Goal: Task Accomplishment & Management: Manage account settings

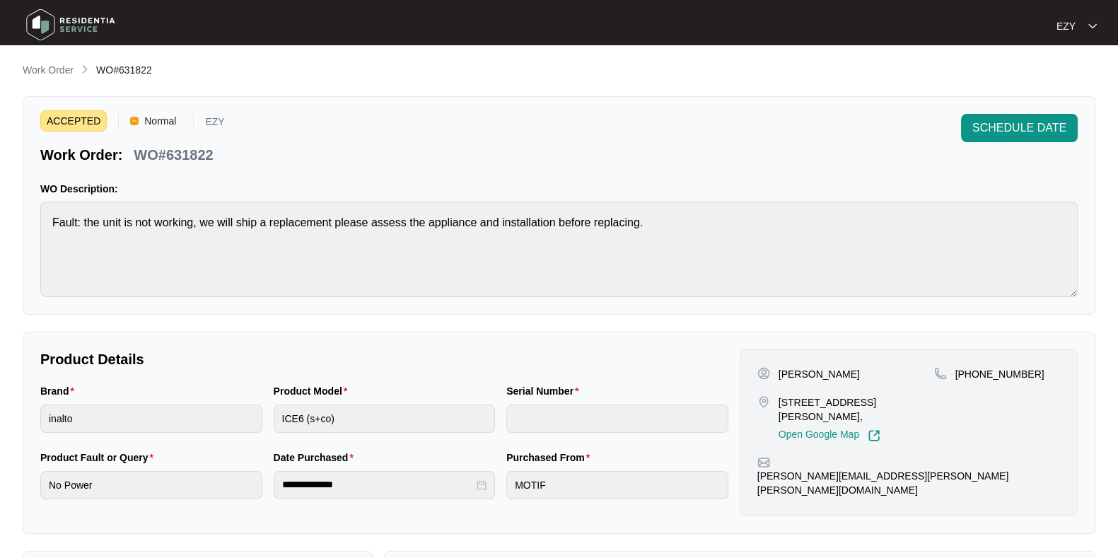
scroll to position [117, 0]
click at [33, 76] on p "Work Order" at bounding box center [48, 70] width 51 height 14
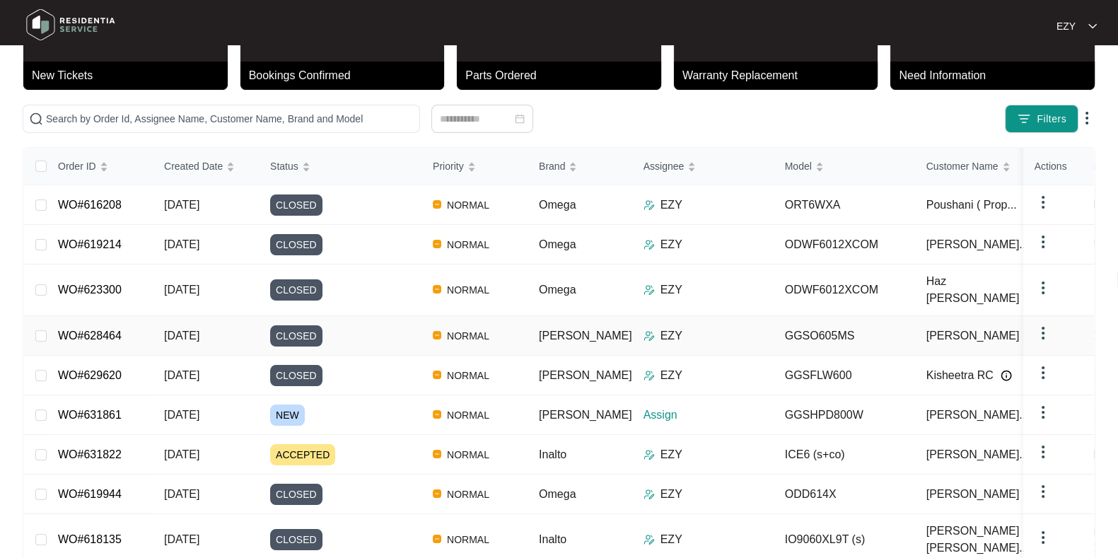
scroll to position [86, 0]
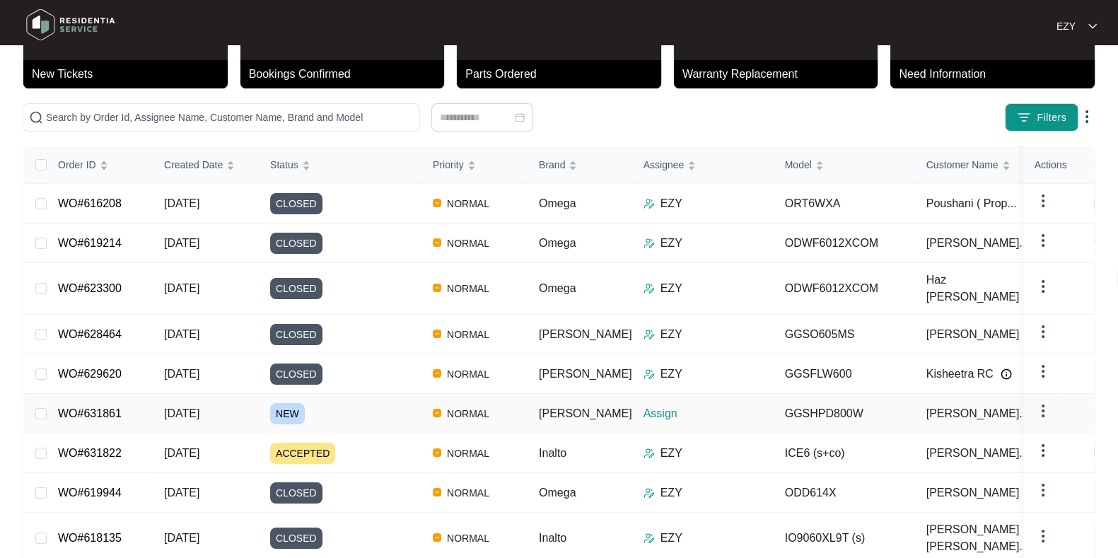
click at [136, 408] on td "WO#631861" at bounding box center [100, 414] width 106 height 40
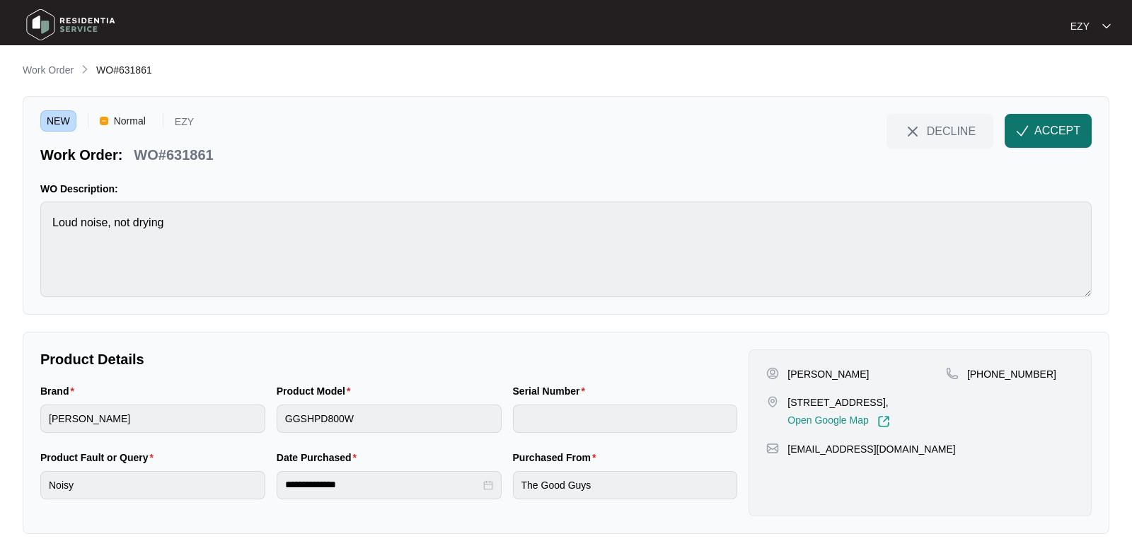
click at [1016, 141] on button "ACCEPT" at bounding box center [1047, 131] width 87 height 34
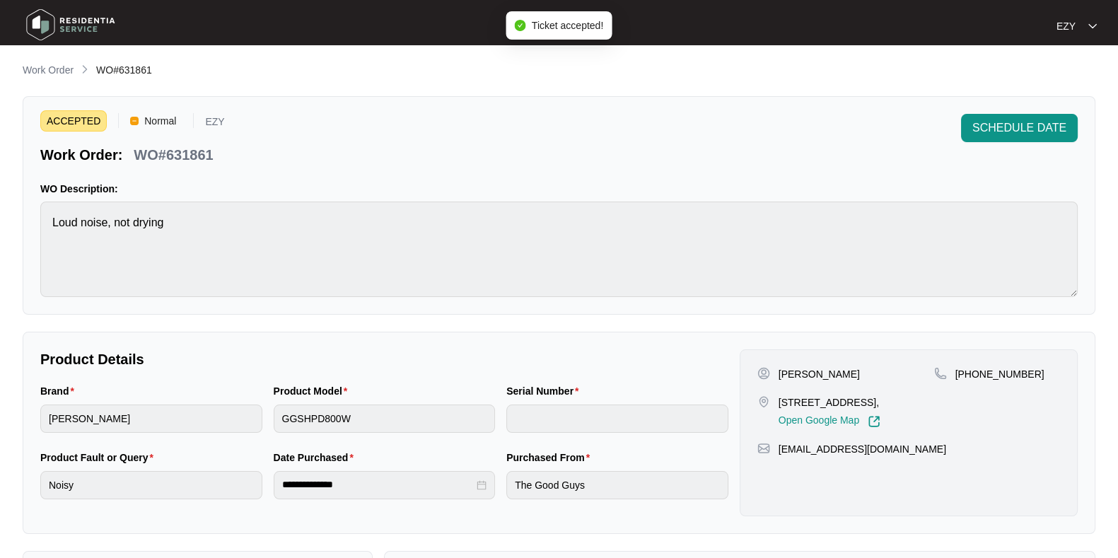
click at [167, 158] on p "WO#631861" at bounding box center [173, 155] width 79 height 20
copy div "WO#631861 SCHEDULE DATE"
click at [813, 367] on p "[PERSON_NAME]" at bounding box center [819, 374] width 81 height 14
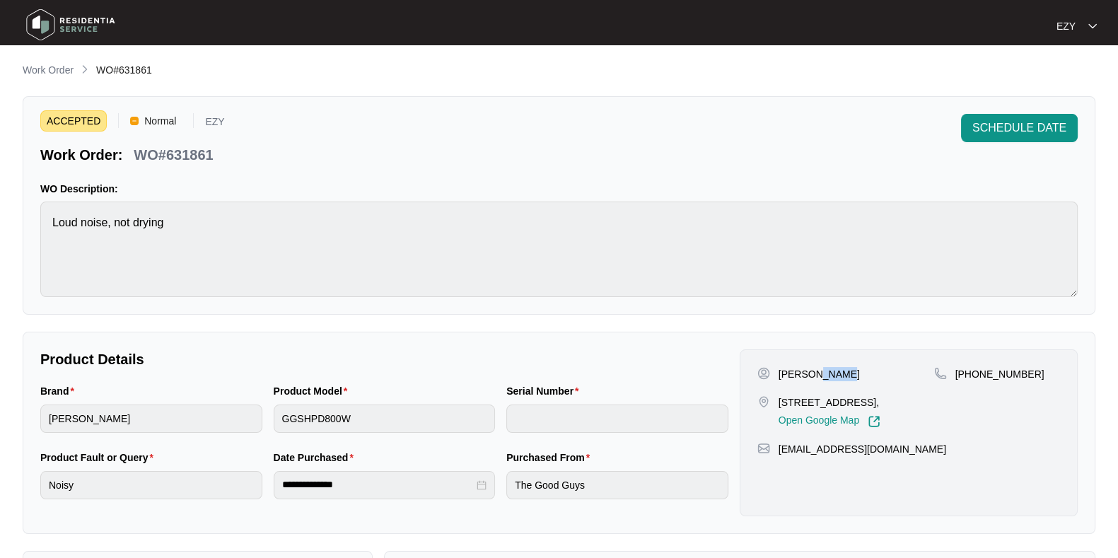
click at [813, 367] on p "[PERSON_NAME]" at bounding box center [819, 374] width 81 height 14
copy p "[PERSON_NAME]"
drag, startPoint x: 1031, startPoint y: 369, endPoint x: 973, endPoint y: 383, distance: 58.8
click at [973, 383] on div "[PHONE_NUMBER]" at bounding box center [997, 397] width 126 height 61
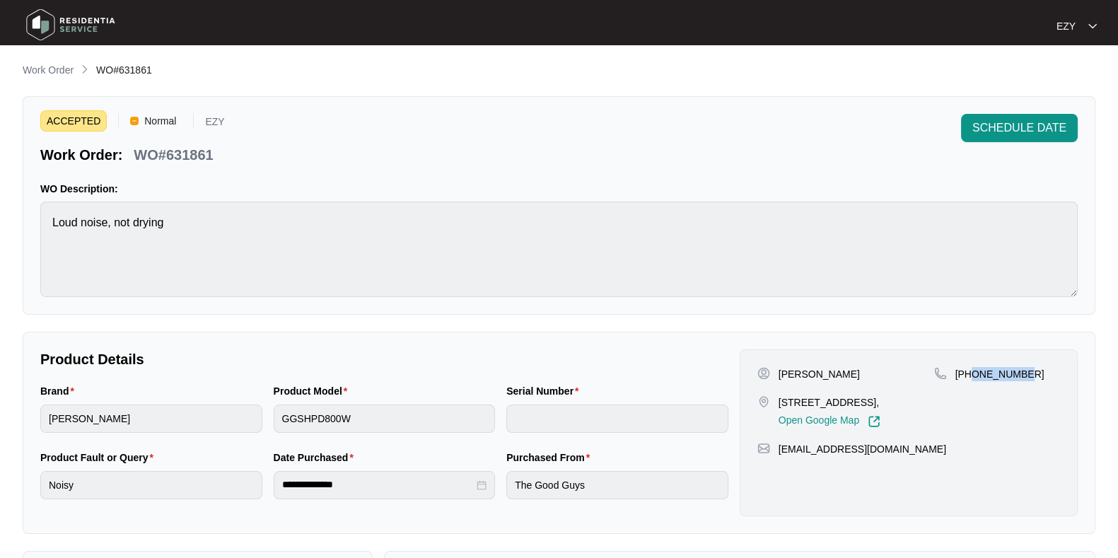
copy p "412122347"
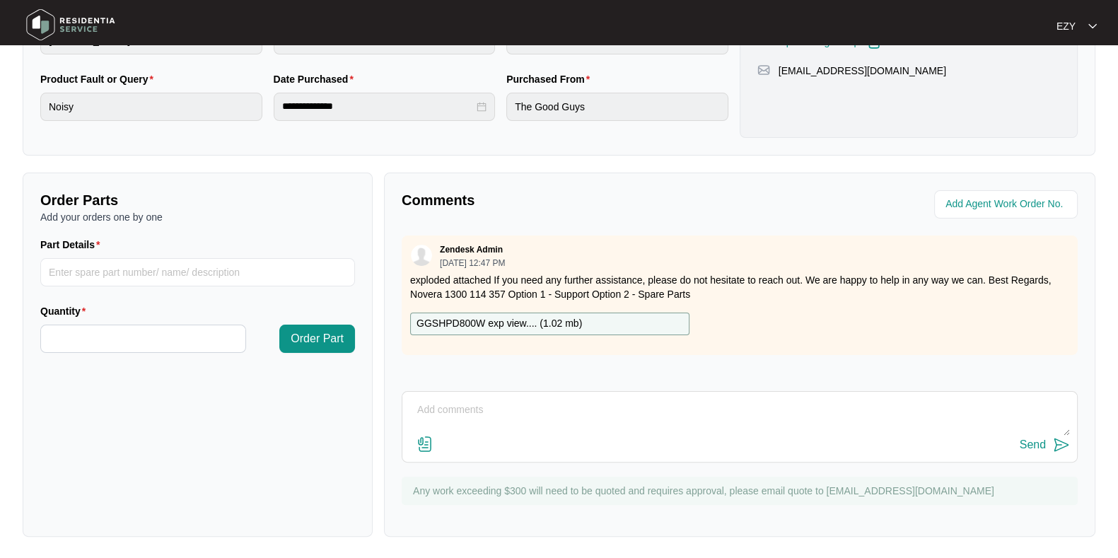
click at [513, 322] on p "GGSHPD800W exp view.... ( 1.02 mb )" at bounding box center [500, 324] width 166 height 16
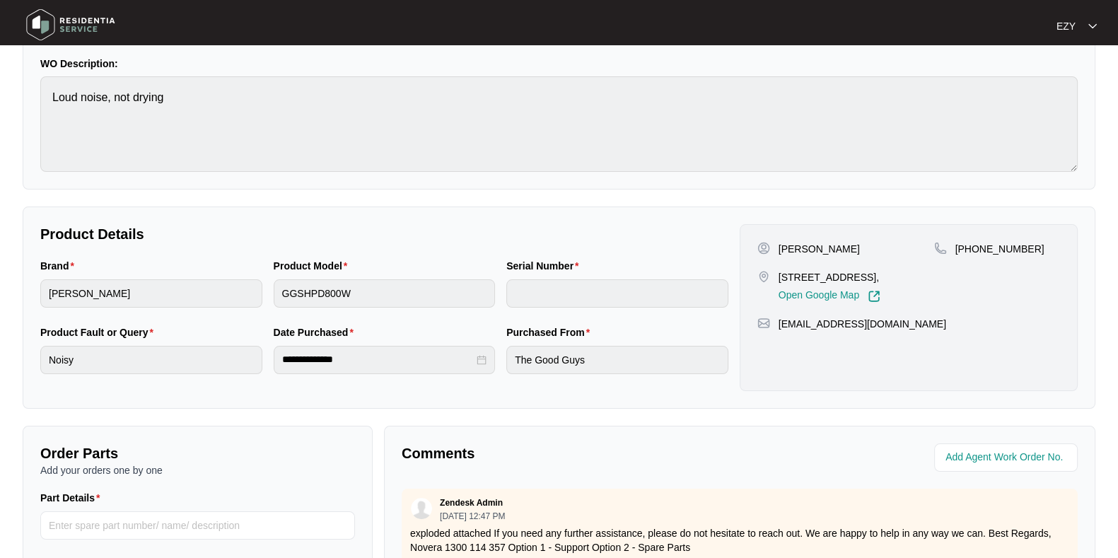
scroll to position [125, 0]
click at [788, 281] on p "[STREET_ADDRESS]," at bounding box center [830, 277] width 102 height 14
copy p "[STREET_ADDRESS],"
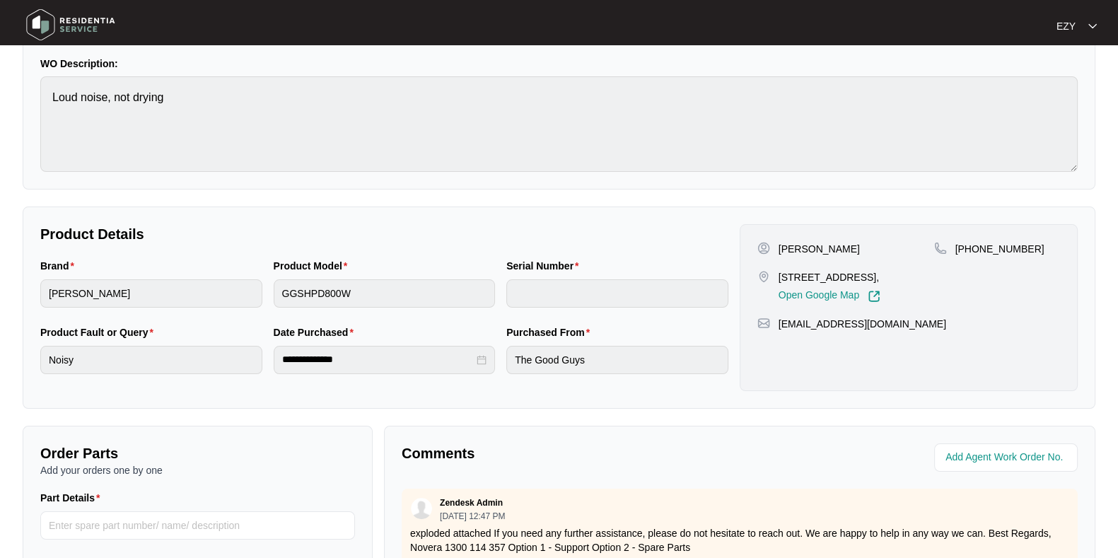
click at [521, 203] on div "**********" at bounding box center [559, 363] width 1073 height 853
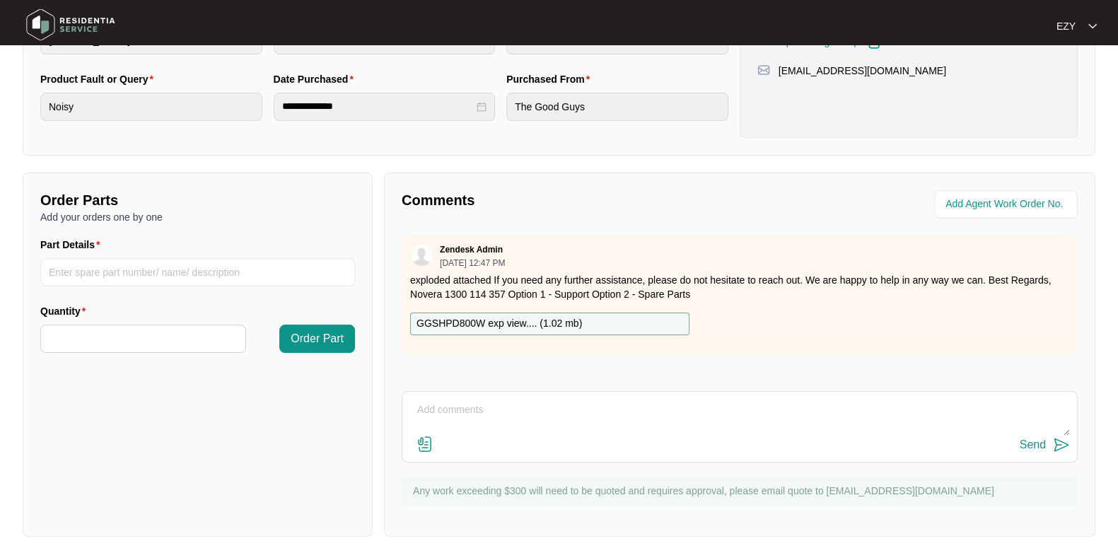
click at [489, 443] on div "Send" at bounding box center [740, 445] width 661 height 19
click at [473, 422] on textarea at bounding box center [740, 417] width 661 height 37
type textarea "Hi team, was the address 18 or a unit number? Sorry just want to make sure :)! …"
click at [1039, 443] on div "Send" at bounding box center [1033, 445] width 26 height 13
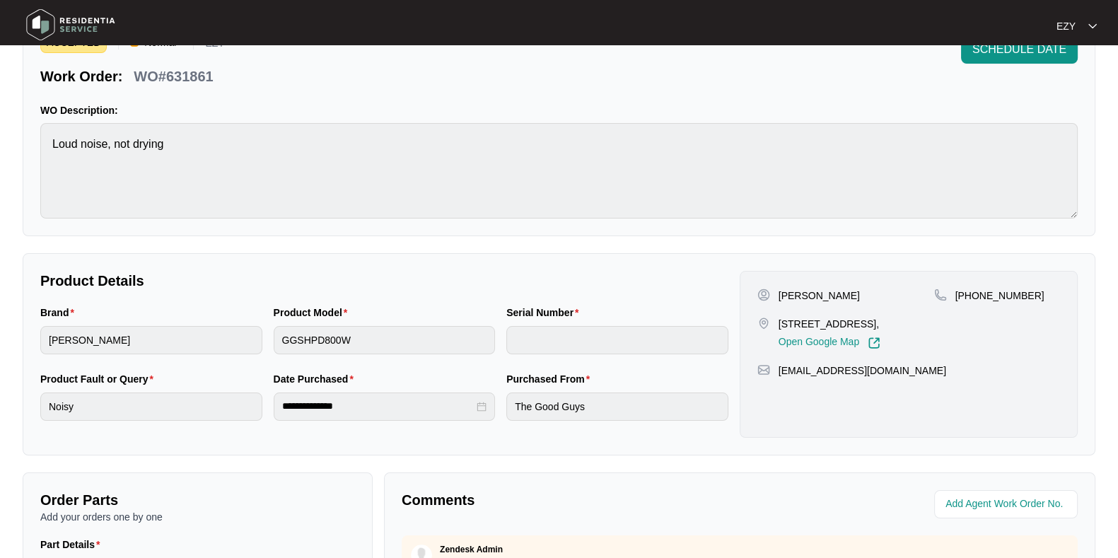
scroll to position [0, 0]
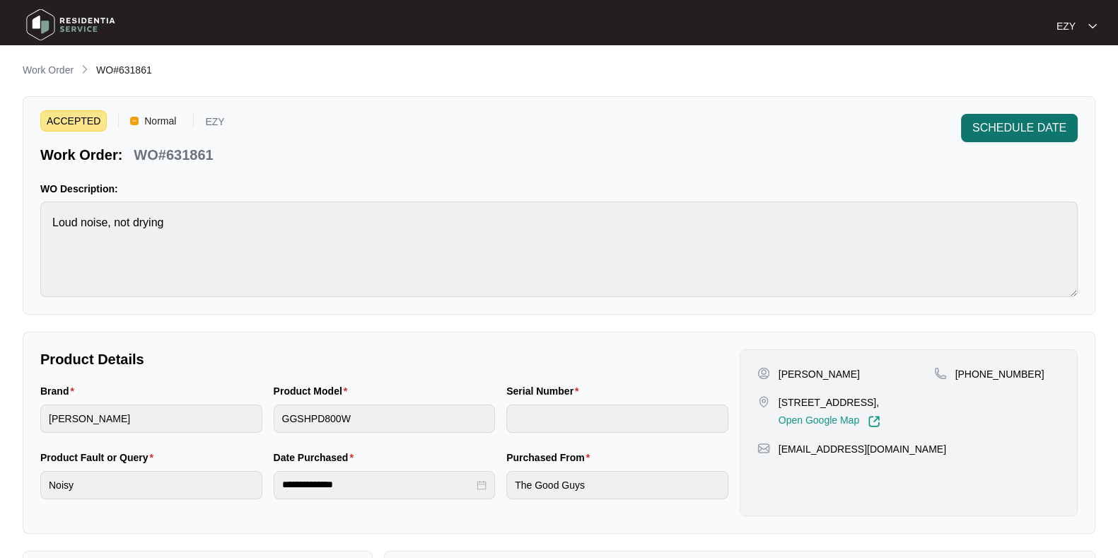
click at [1023, 139] on button "SCHEDULE DATE" at bounding box center [1019, 128] width 117 height 28
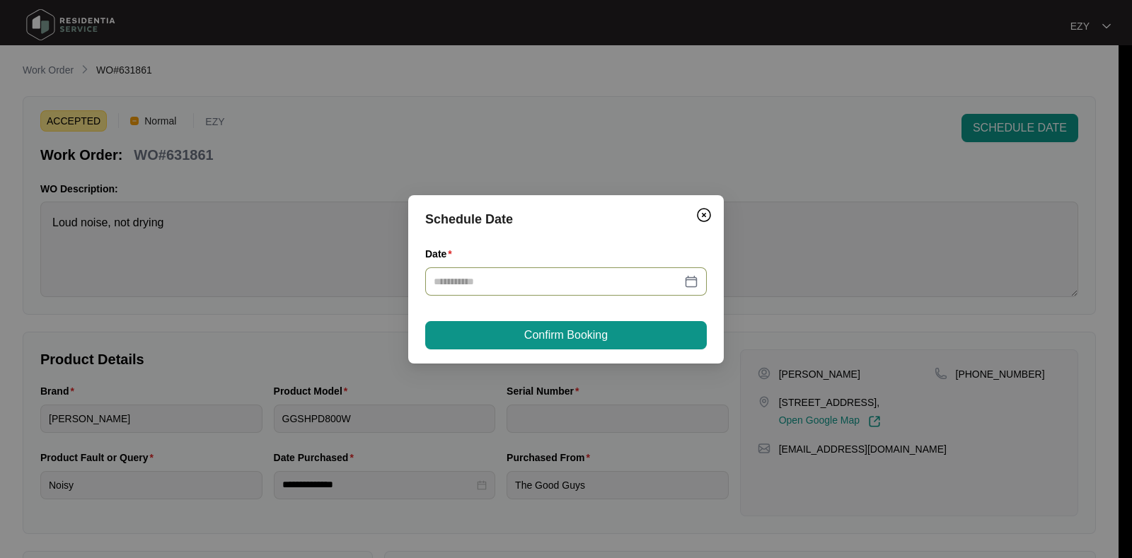
click at [570, 284] on input "Date" at bounding box center [558, 282] width 248 height 16
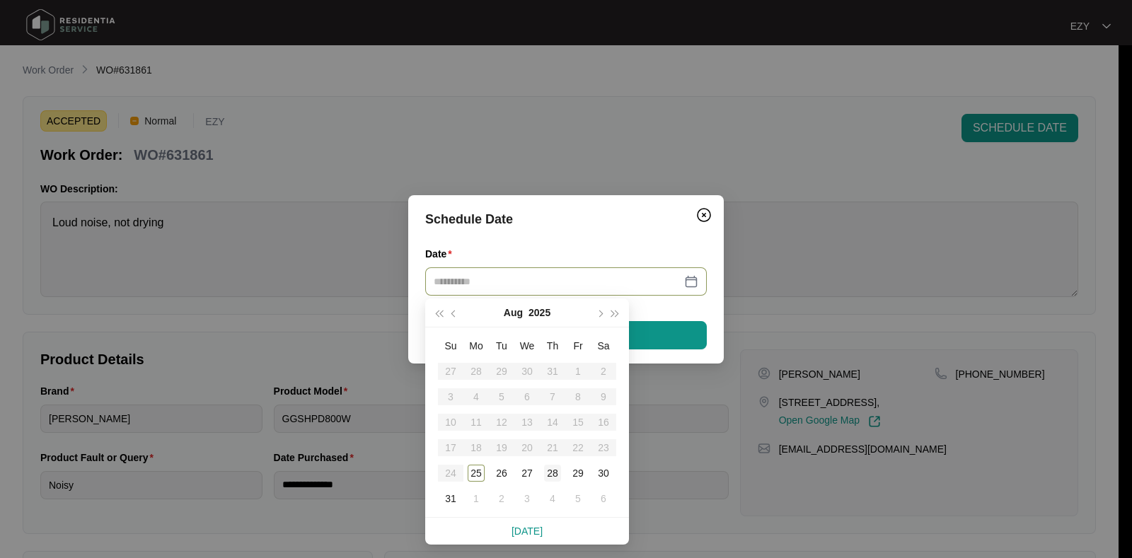
click at [556, 484] on td "28" at bounding box center [552, 472] width 25 height 25
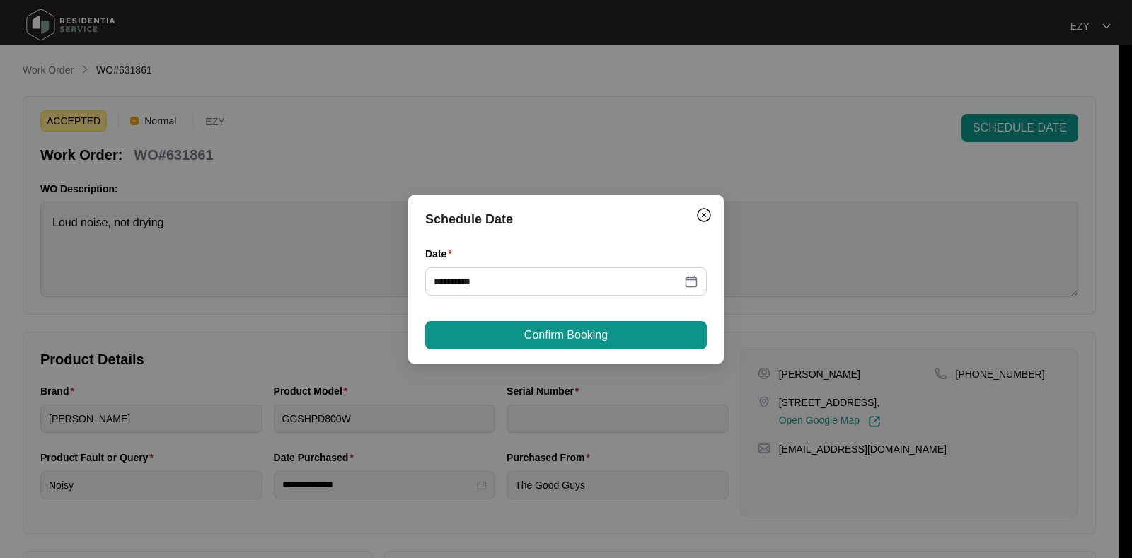
type input "**********"
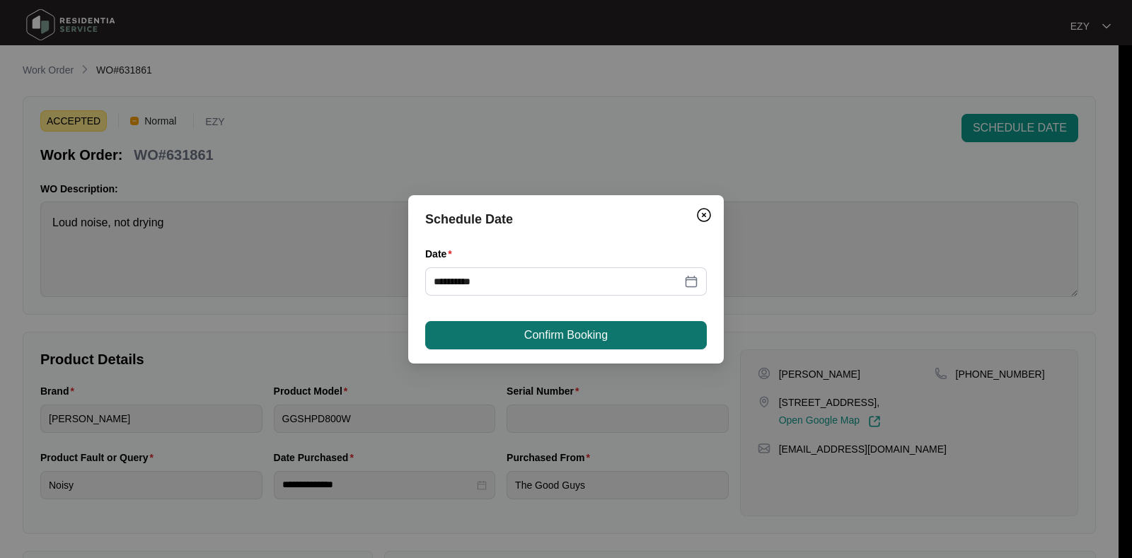
click at [564, 337] on span "Confirm Booking" at bounding box center [565, 335] width 83 height 17
